Goal: Task Accomplishment & Management: Complete application form

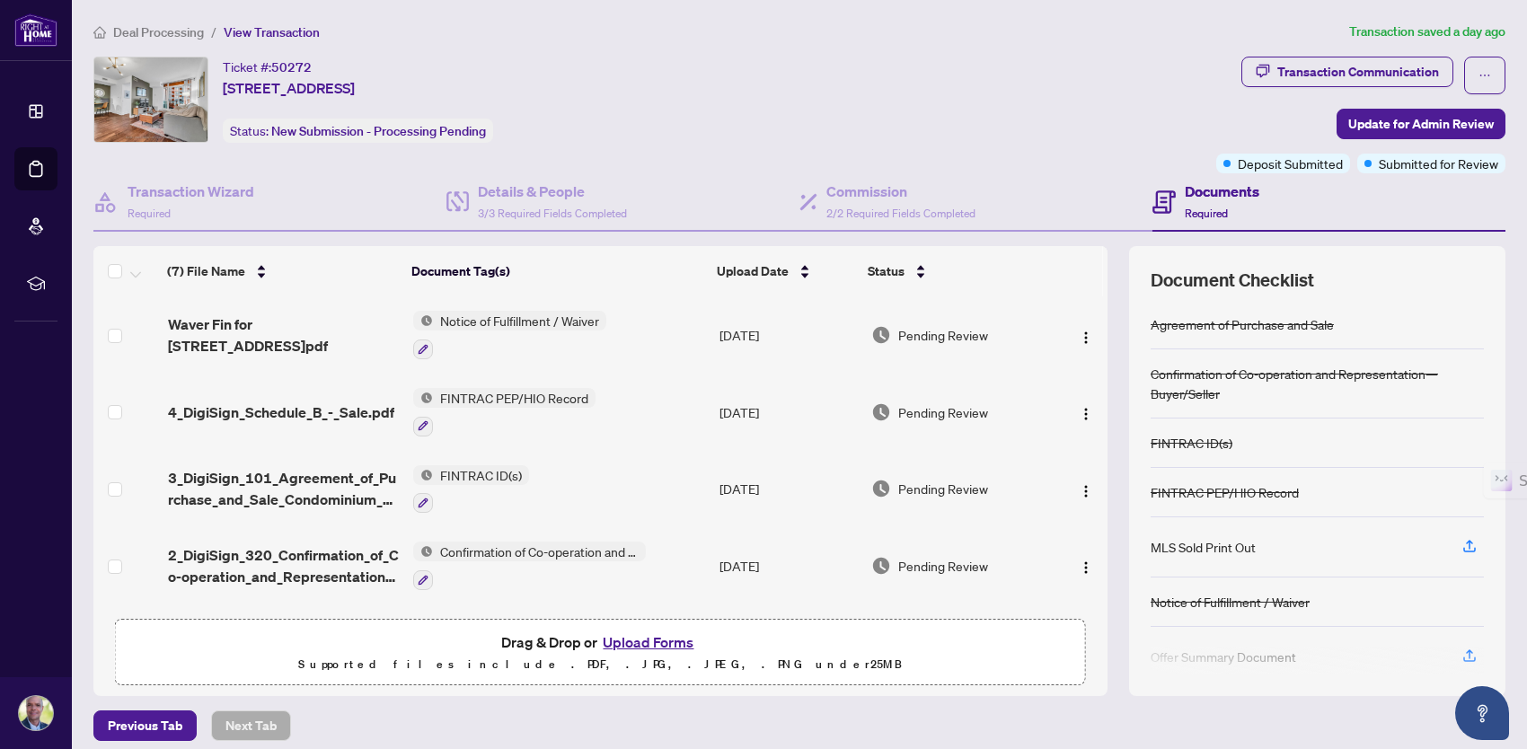
scroll to position [161, 0]
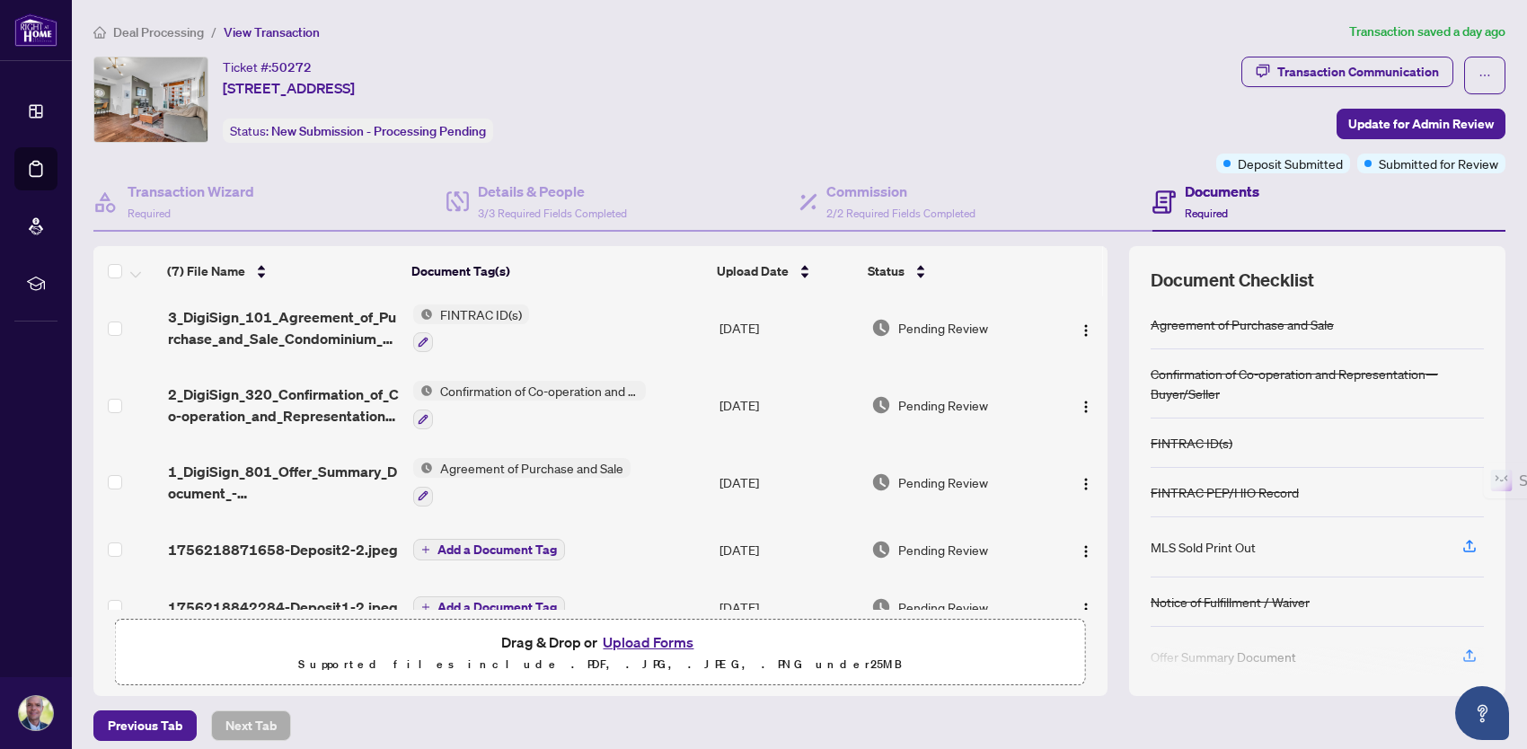
click at [650, 639] on button "Upload Forms" at bounding box center [648, 642] width 102 height 23
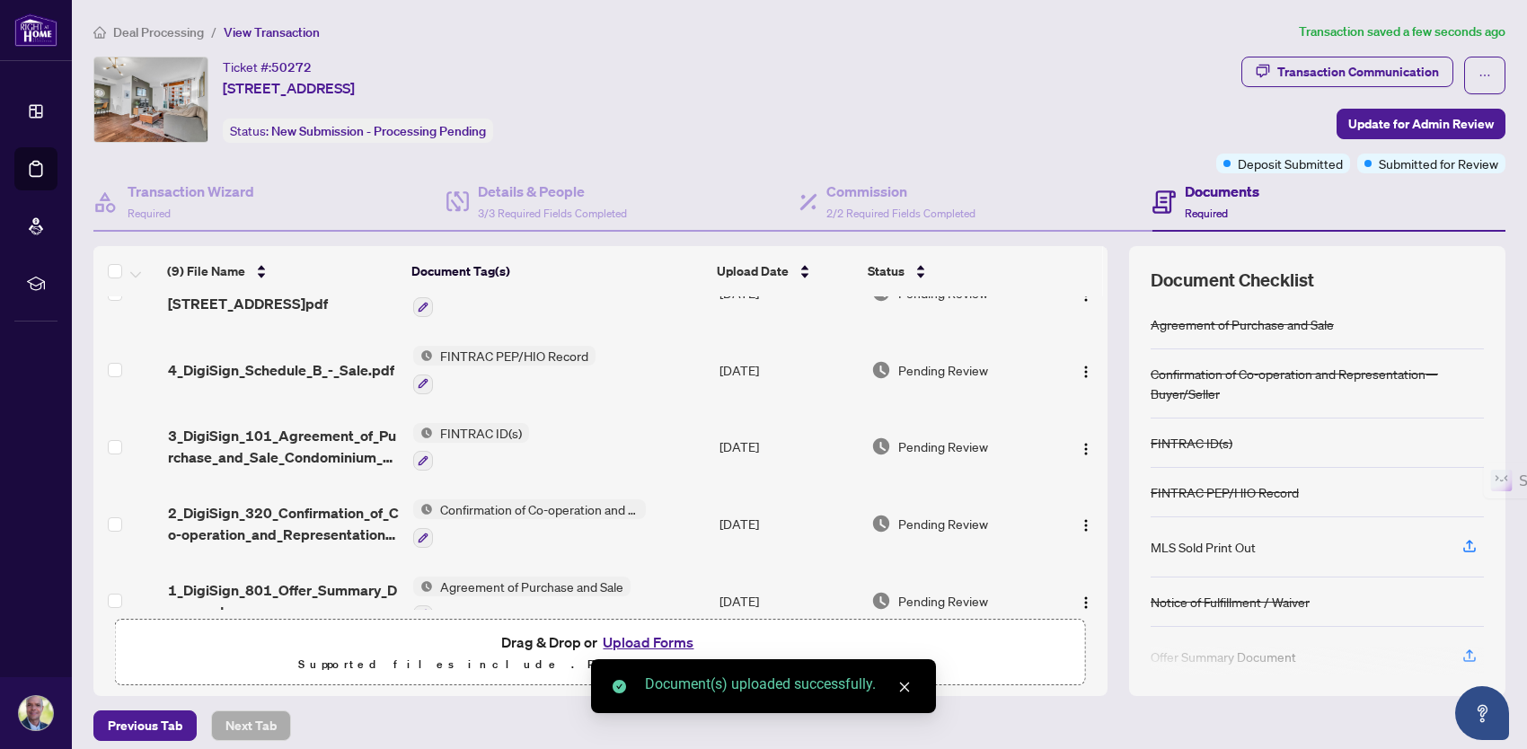
scroll to position [330, 0]
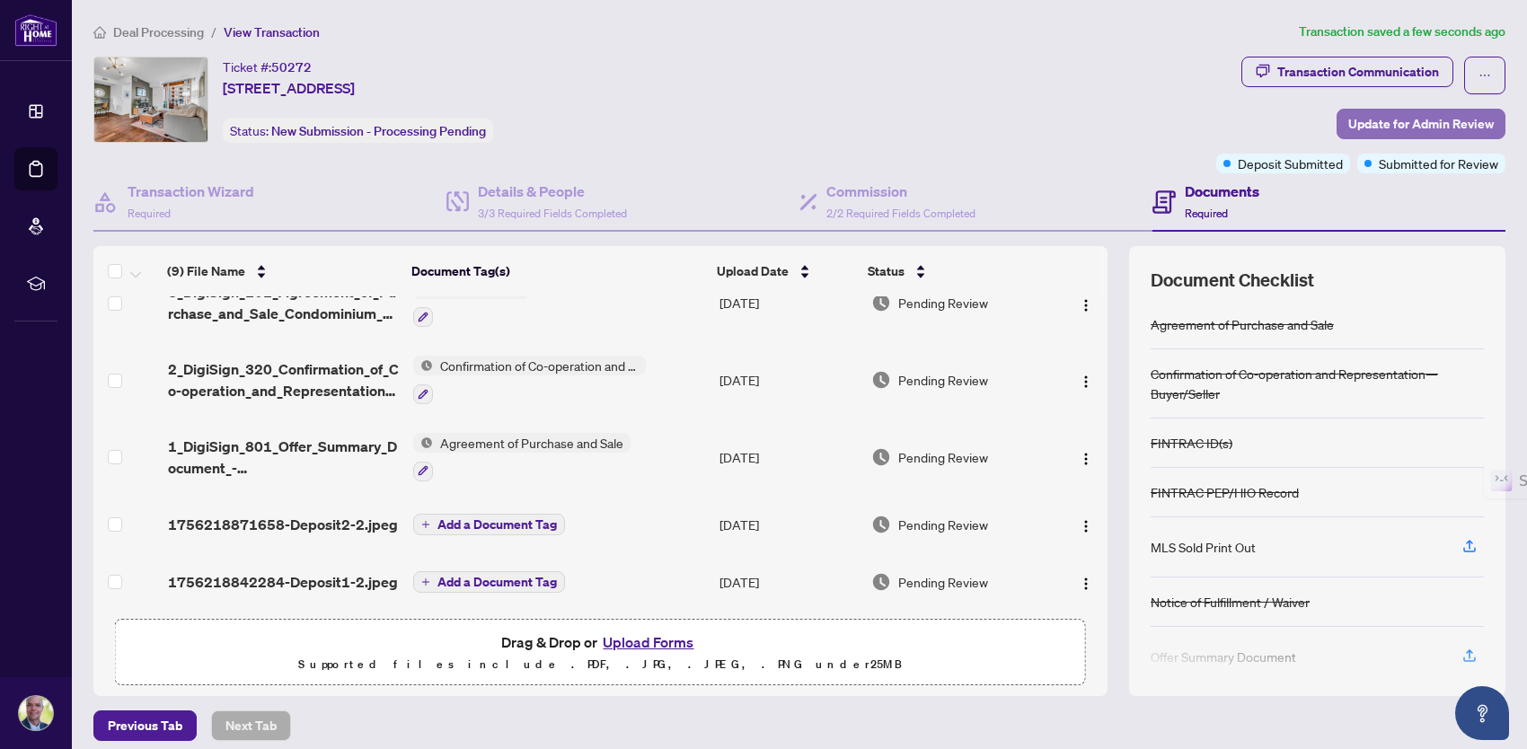
click at [1426, 115] on span "Update for Admin Review" at bounding box center [1422, 124] width 146 height 29
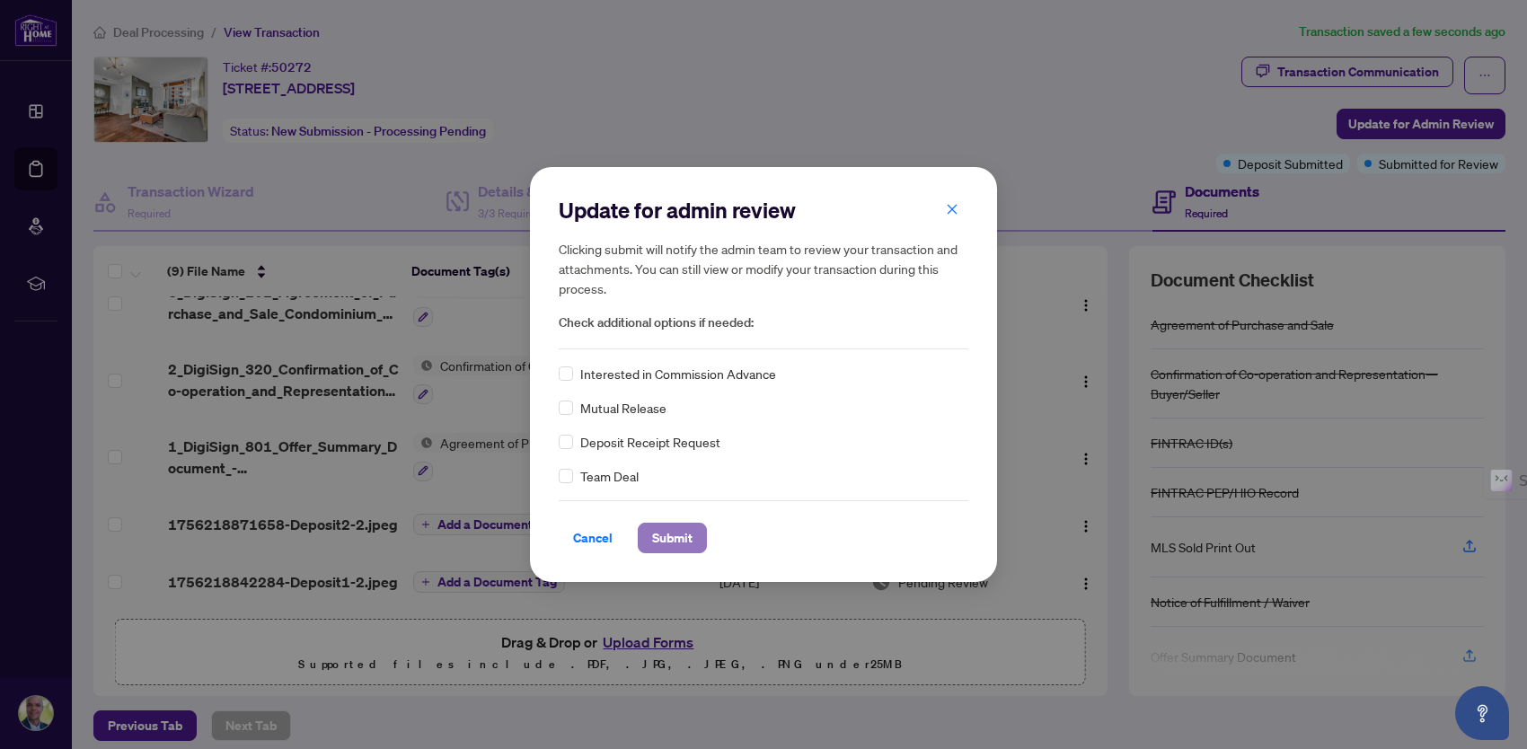
click at [670, 527] on span "Submit" at bounding box center [672, 538] width 40 height 29
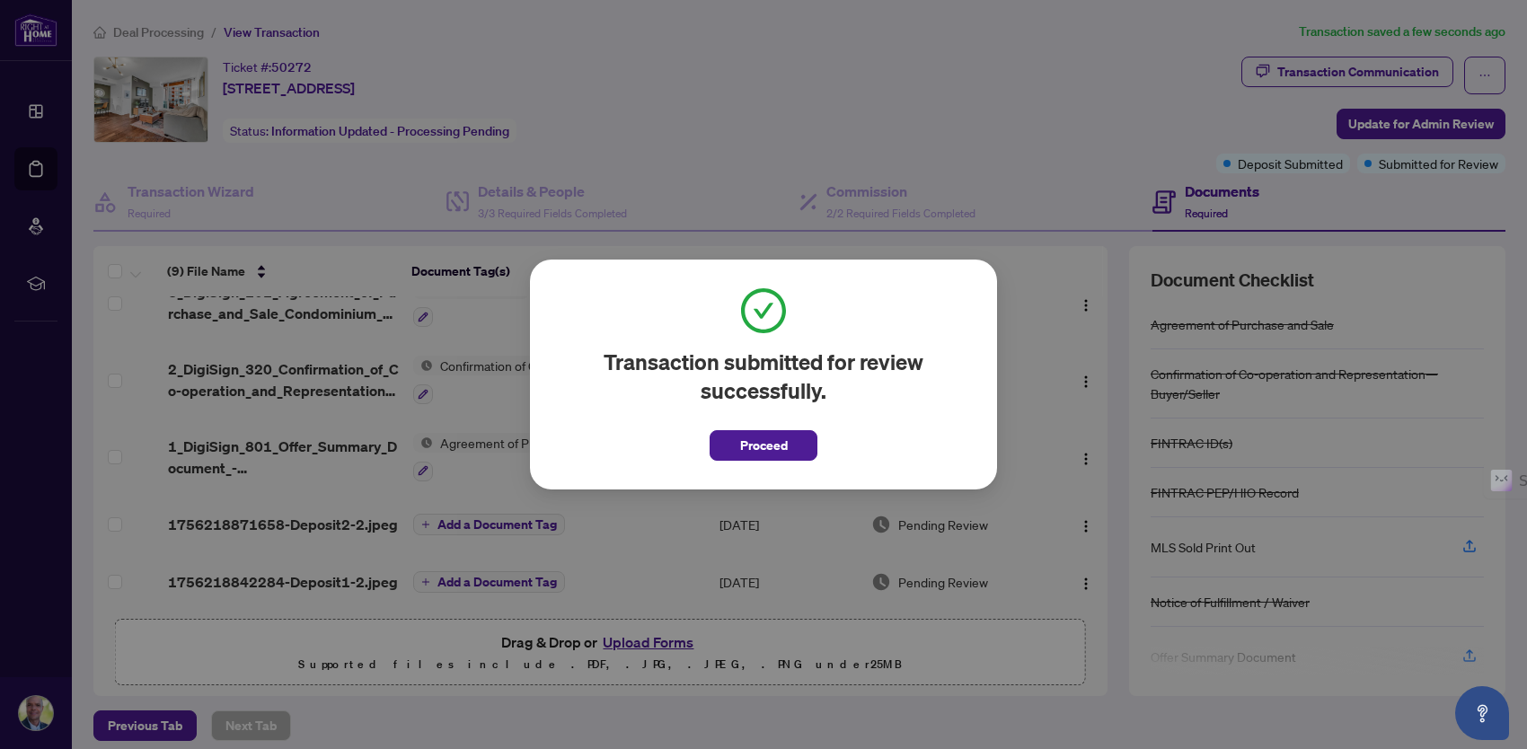
drag, startPoint x: 783, startPoint y: 445, endPoint x: 2449, endPoint y: -17, distance: 1728.6
click at [1526, 0] on html "Dashboard Deal Processing Mortgage Referrals rLearning [PERSON_NAME] [PERSON_NA…" at bounding box center [763, 374] width 1527 height 749
click at [758, 450] on span "Proceed" at bounding box center [764, 445] width 48 height 29
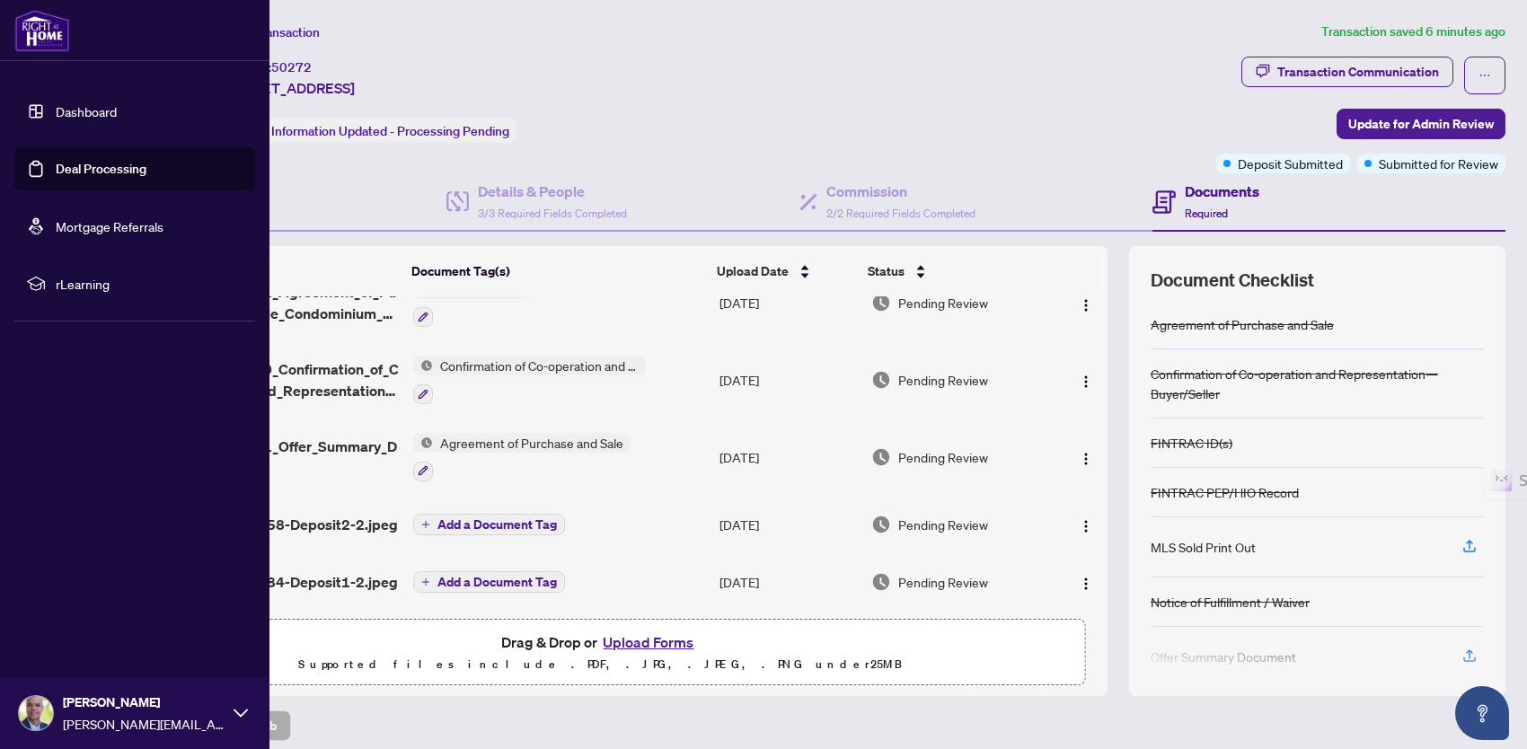
click at [242, 713] on icon at bounding box center [241, 713] width 14 height 8
click at [75, 609] on span "Logout" at bounding box center [72, 606] width 40 height 29
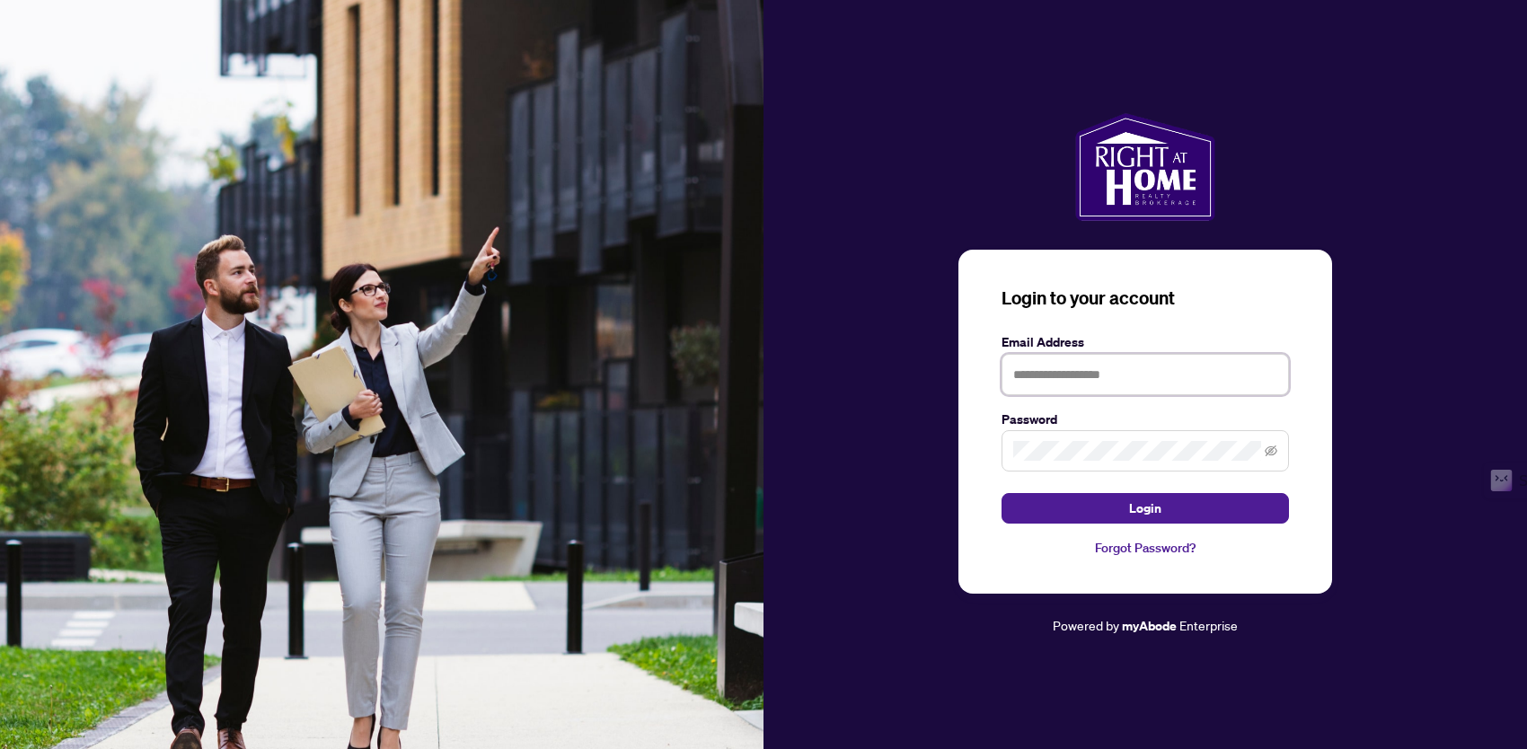
type input "**********"
